Goal: Task Accomplishment & Management: Use online tool/utility

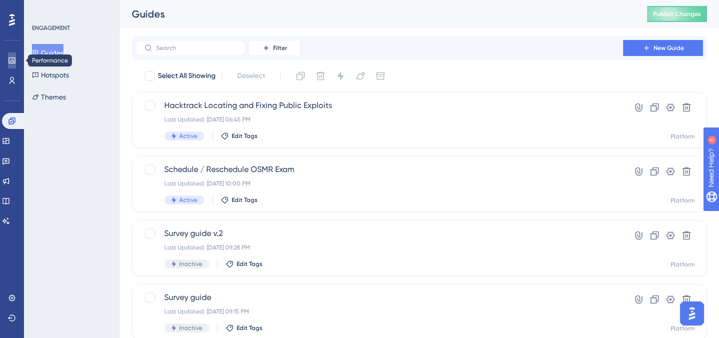
click at [10, 62] on icon at bounding box center [12, 60] width 8 height 8
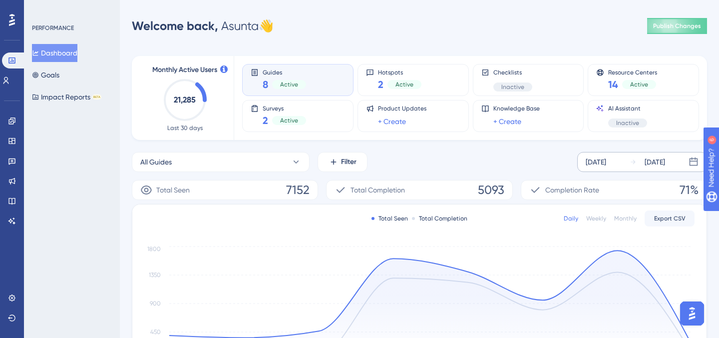
click at [603, 164] on div "[DATE]" at bounding box center [596, 162] width 20 height 12
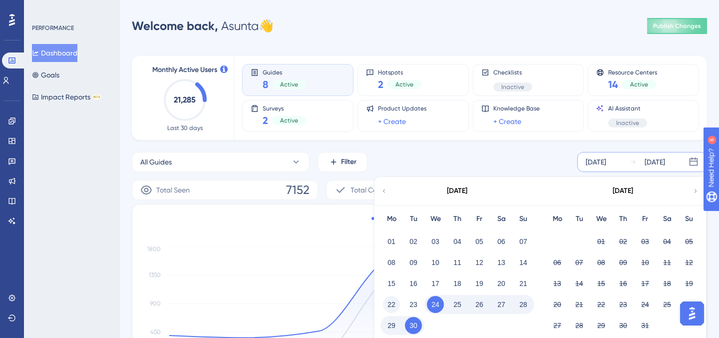
click at [394, 303] on button "22" at bounding box center [391, 304] width 17 height 17
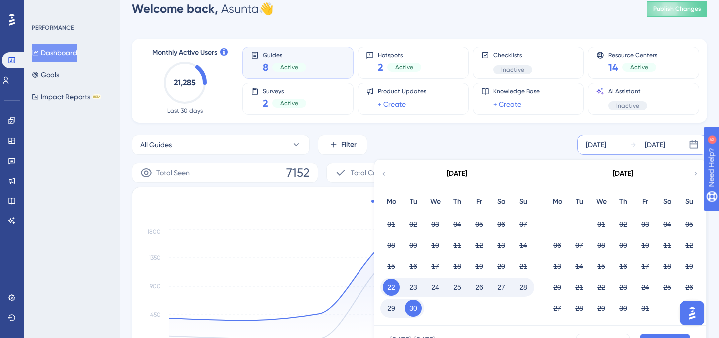
click at [522, 292] on button "28" at bounding box center [523, 287] width 17 height 17
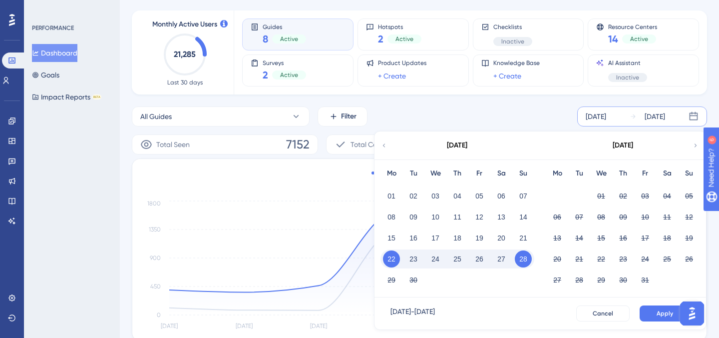
scroll to position [70, 0]
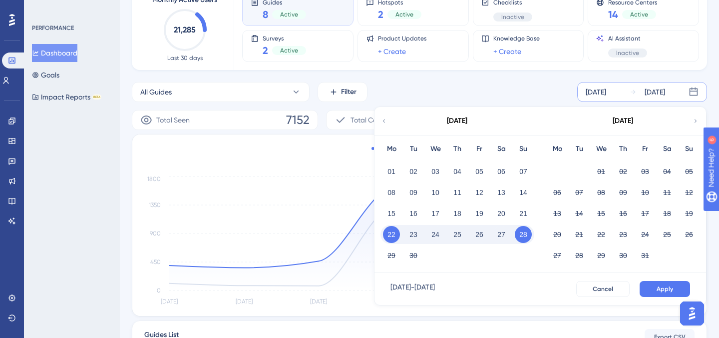
click at [661, 297] on div "[DATE] - [DATE] Cancel Apply" at bounding box center [540, 289] width 332 height 32
click at [663, 286] on span "Apply" at bounding box center [665, 289] width 16 height 8
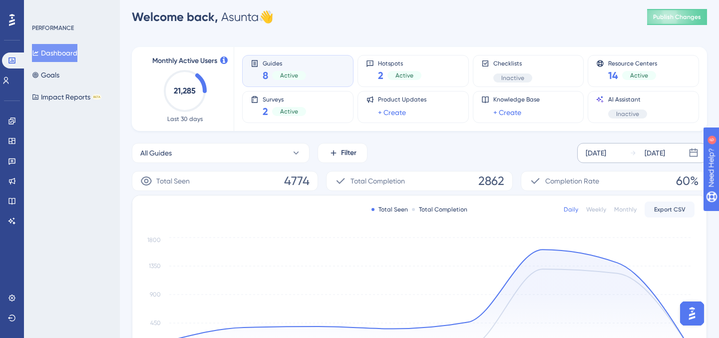
scroll to position [309, 0]
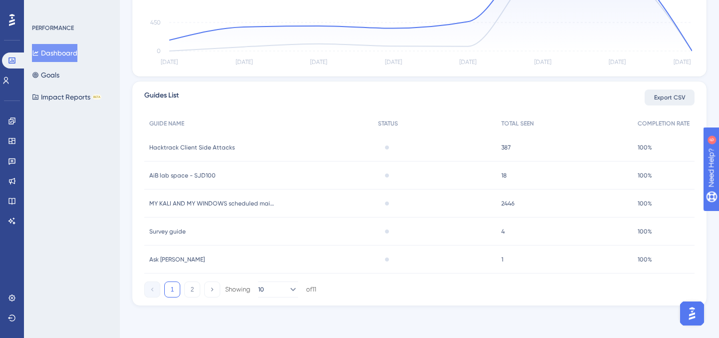
click at [669, 95] on span "Export CSV" at bounding box center [669, 97] width 31 height 8
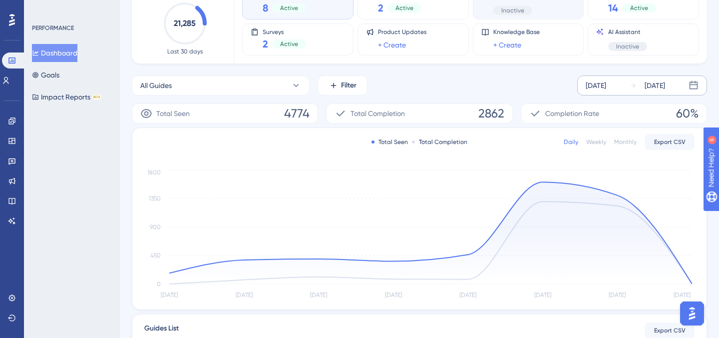
scroll to position [0, 0]
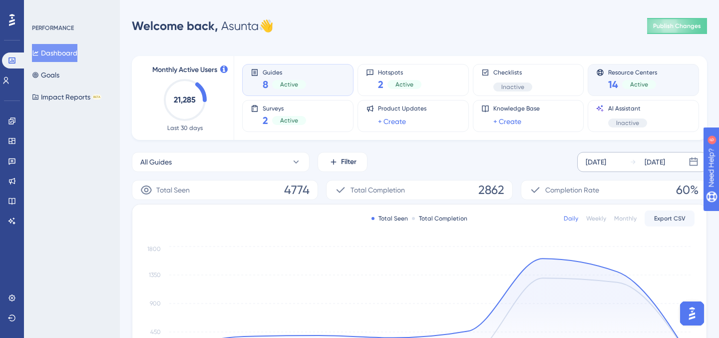
click at [611, 83] on span "14" at bounding box center [613, 84] width 10 height 14
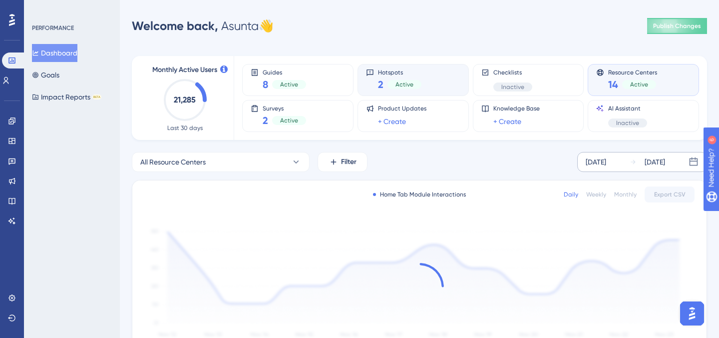
click at [428, 80] on div "Hotspots 2 Active" at bounding box center [413, 79] width 94 height 23
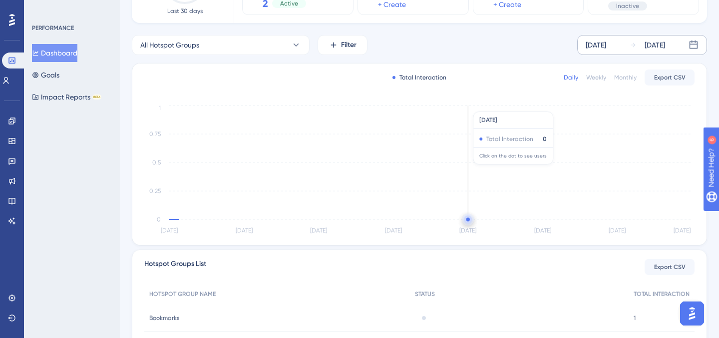
scroll to position [203, 0]
